Goal: Find contact information: Find contact information

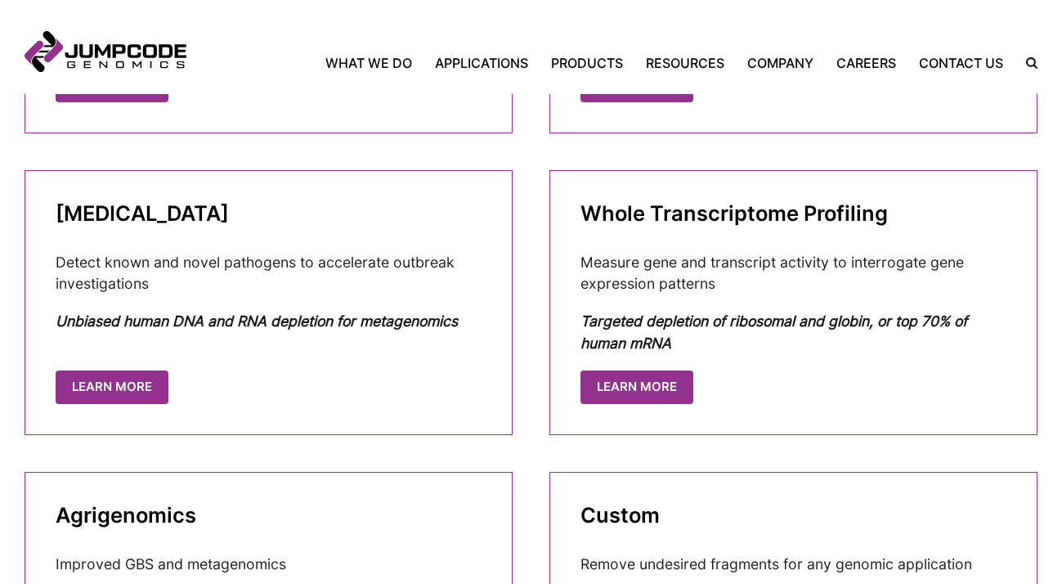
scroll to position [1714, 0]
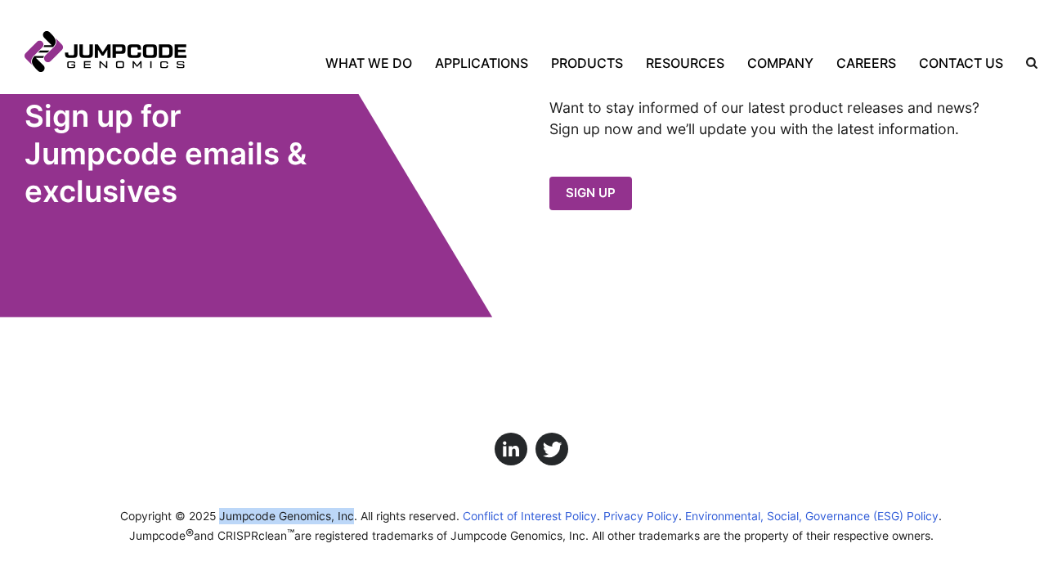
drag, startPoint x: 220, startPoint y: 517, endPoint x: 352, endPoint y: 519, distance: 132.5
click at [352, 519] on span "Copyright © 2025 Jumpcode Genomics, Inc. All rights reserved." at bounding box center [289, 515] width 339 height 13
click at [940, 67] on link "Contact Us" at bounding box center [961, 63] width 107 height 20
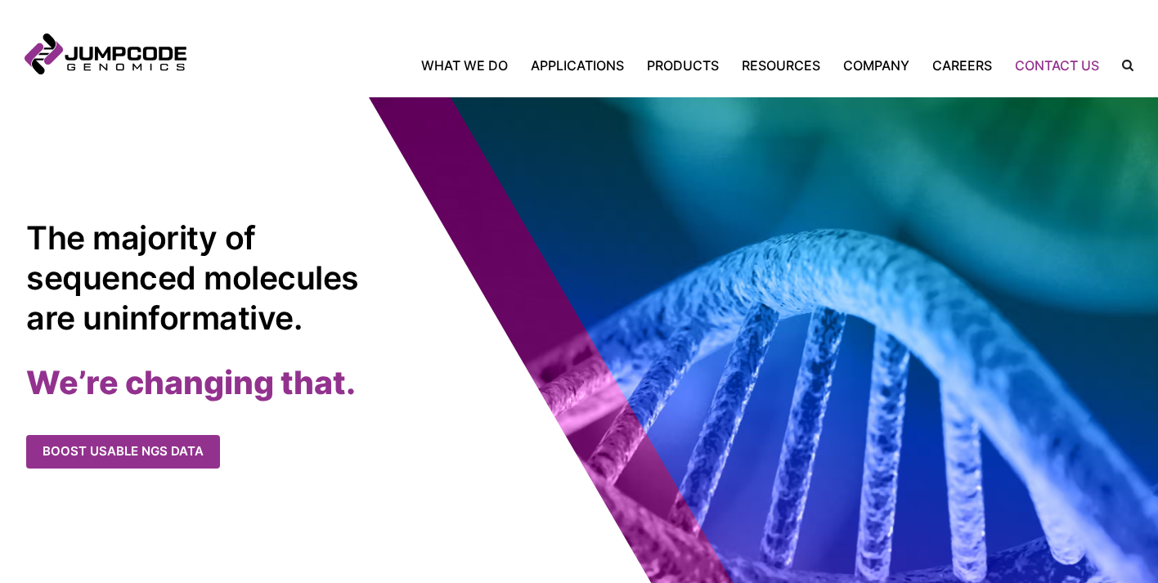
click at [1044, 66] on link "Contact Us" at bounding box center [1056, 66] width 107 height 20
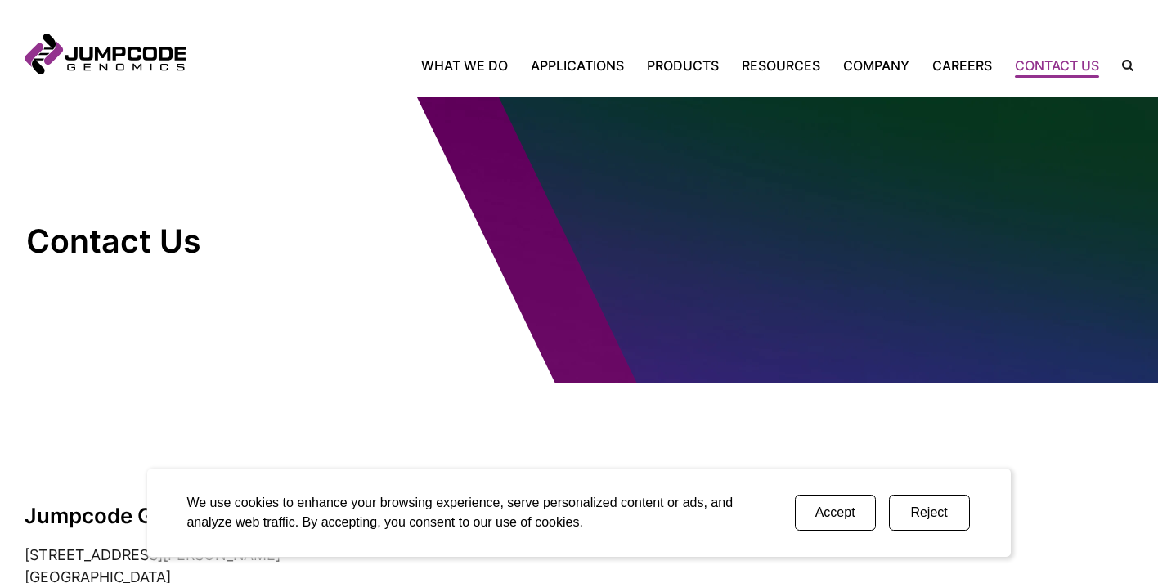
click at [917, 510] on button "Reject" at bounding box center [929, 513] width 81 height 36
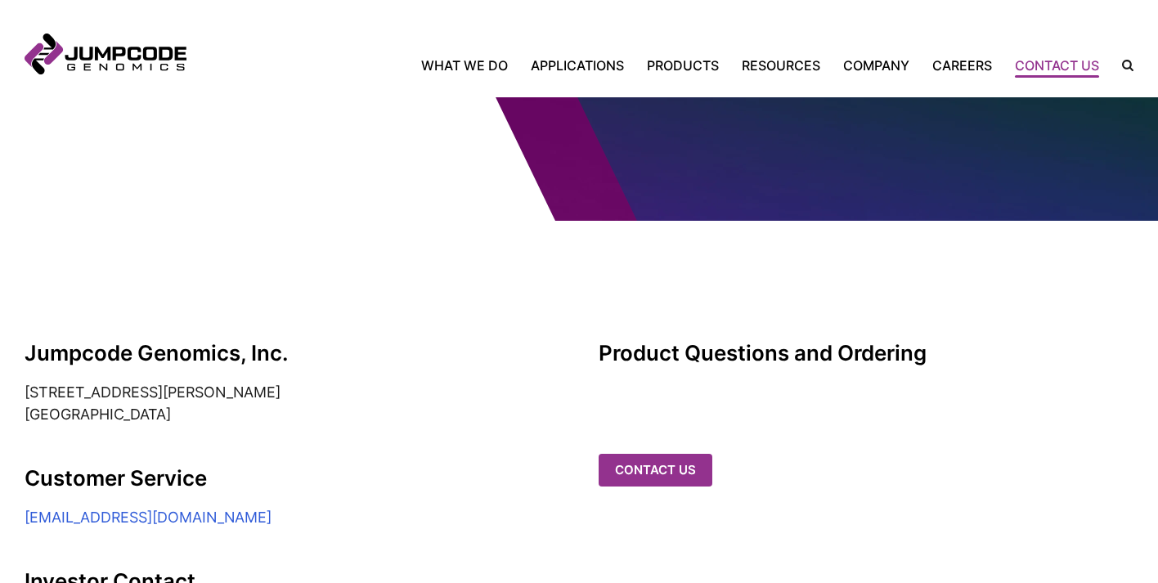
scroll to position [165, 0]
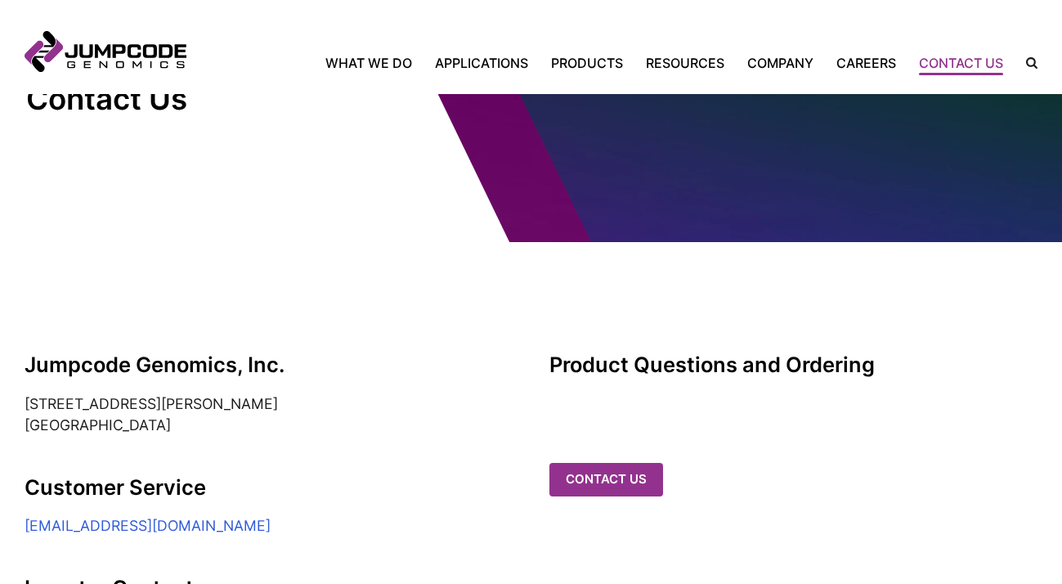
scroll to position [139, 0]
drag, startPoint x: 25, startPoint y: 403, endPoint x: 169, endPoint y: 423, distance: 146.1
click at [169, 423] on address "6330 Nancy Ridge Drive, Suite 104 San Diego, CA 92121" at bounding box center [269, 413] width 488 height 43
click at [80, 441] on simple-column "Jumpcode Genomics, Inc. 6330 Nancy Ridge Drive, Suite 104 San Diego, CA 92121 C…" at bounding box center [269, 544] width 488 height 385
drag, startPoint x: 25, startPoint y: 424, endPoint x: 165, endPoint y: 425, distance: 139.8
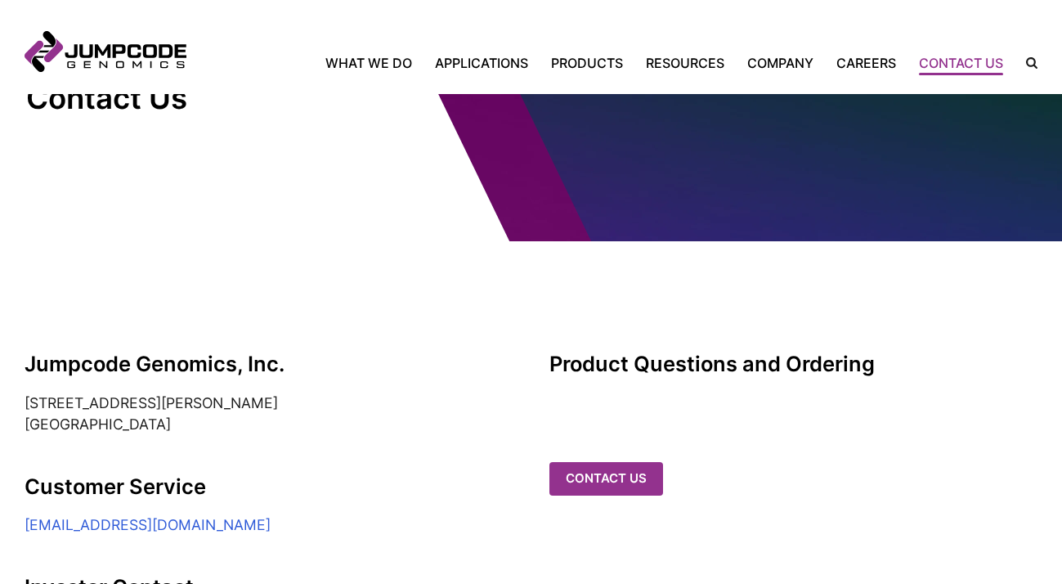
click at [165, 425] on address "6330 Nancy Ridge Drive, Suite 104 San Diego, CA 92121" at bounding box center [269, 413] width 488 height 43
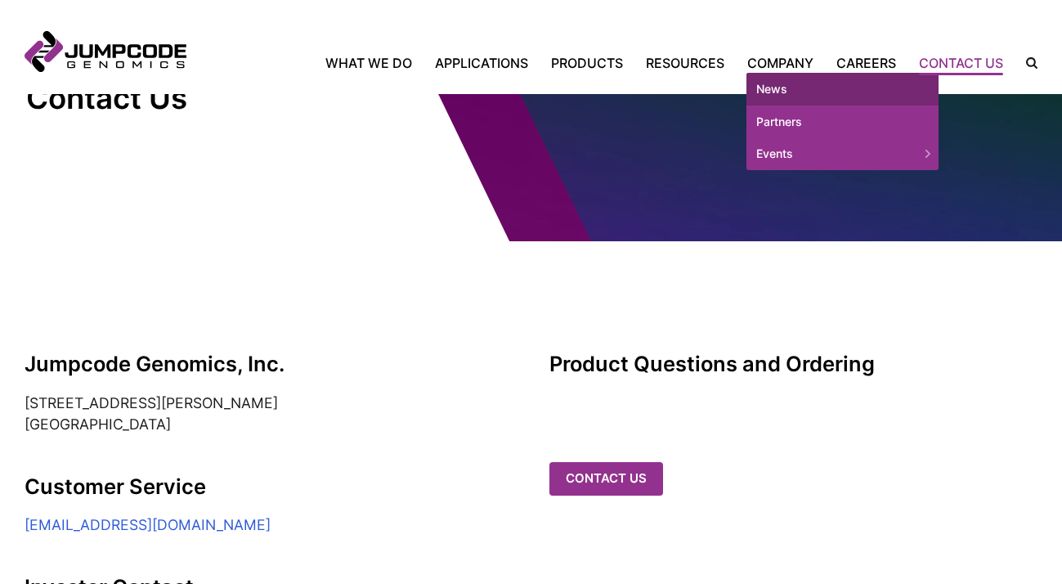
click at [766, 91] on link "News" at bounding box center [843, 89] width 192 height 33
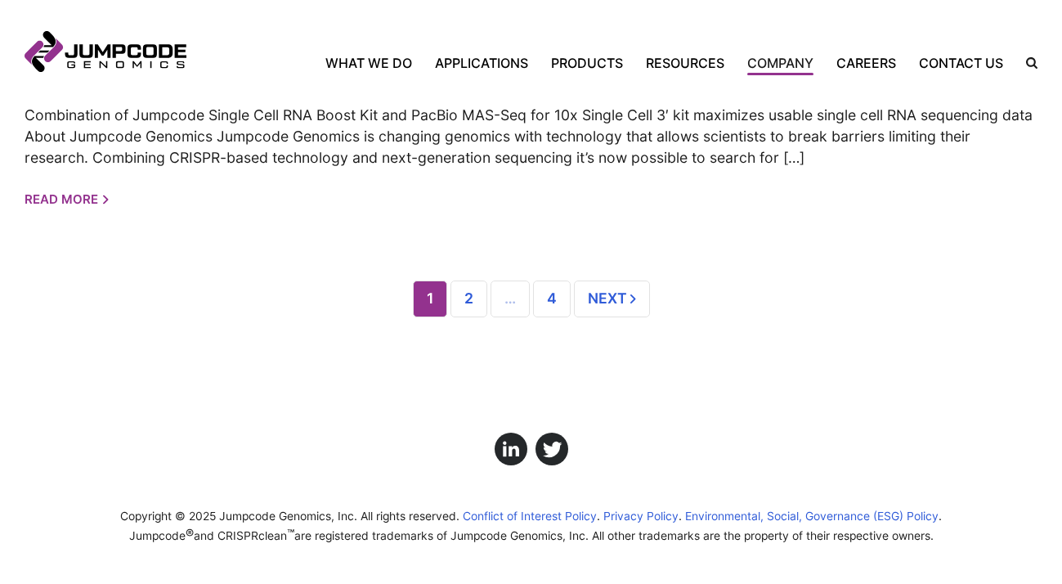
scroll to position [1752, 0]
click at [464, 304] on link "2" at bounding box center [469, 298] width 37 height 36
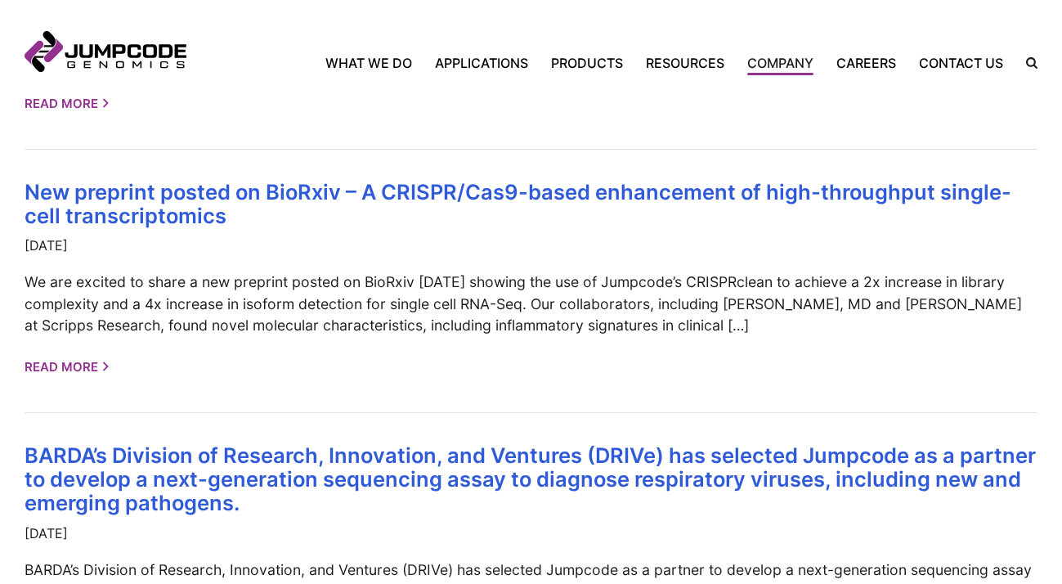
scroll to position [869, 0]
